Goal: Find specific page/section: Find specific page/section

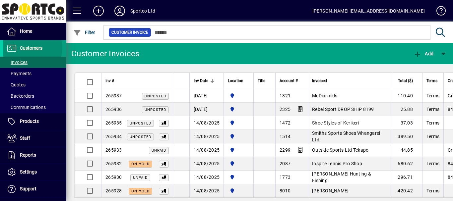
click at [25, 48] on span "Customers" at bounding box center [31, 47] width 23 height 5
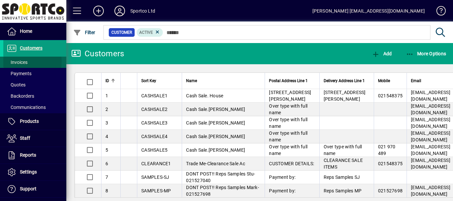
click at [18, 62] on span "Invoices" at bounding box center [17, 62] width 21 height 5
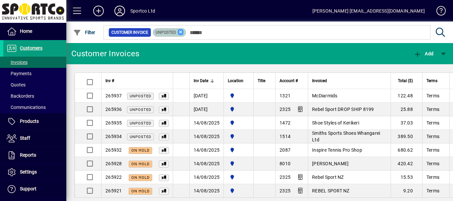
click at [179, 32] on icon at bounding box center [181, 32] width 6 height 6
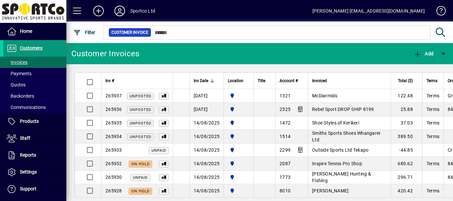
click at [20, 49] on span "Customers" at bounding box center [31, 47] width 23 height 5
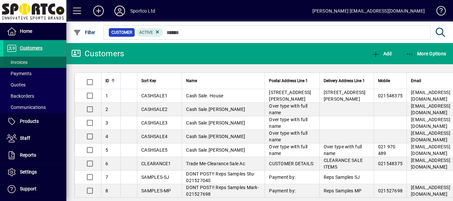
click at [18, 62] on span "Invoices" at bounding box center [17, 62] width 21 height 5
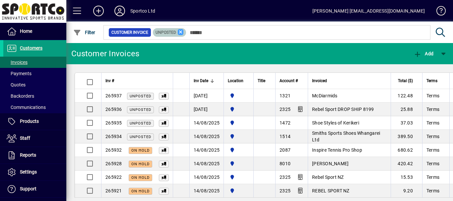
click at [180, 32] on icon at bounding box center [181, 32] width 6 height 6
